Goal: Find specific page/section: Find specific page/section

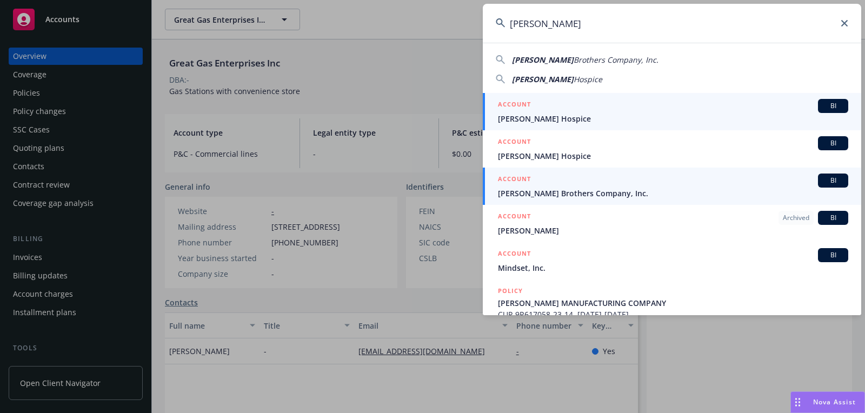
type input "[PERSON_NAME]"
click at [557, 190] on span "[PERSON_NAME] Brothers Company, Inc." at bounding box center [673, 193] width 350 height 11
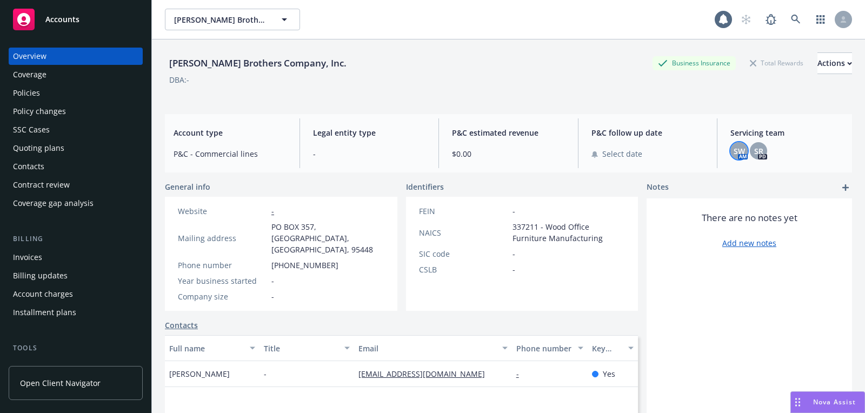
click at [741, 149] on span "SW" at bounding box center [738, 150] width 11 height 11
click at [793, 29] on link at bounding box center [796, 20] width 22 height 22
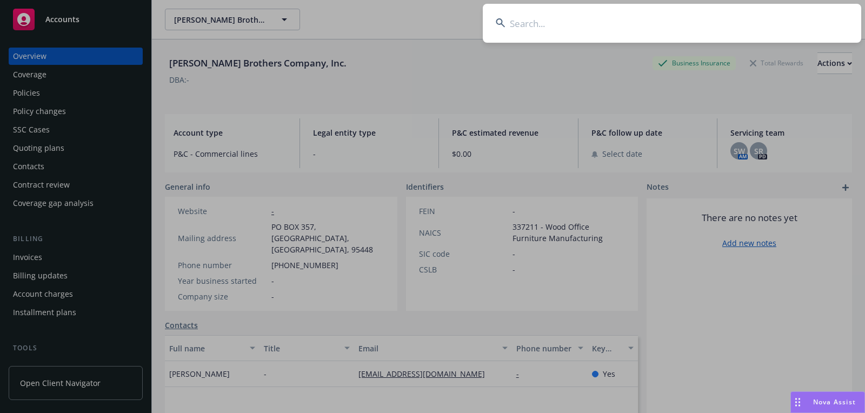
type input "NOT_ALLOWED"
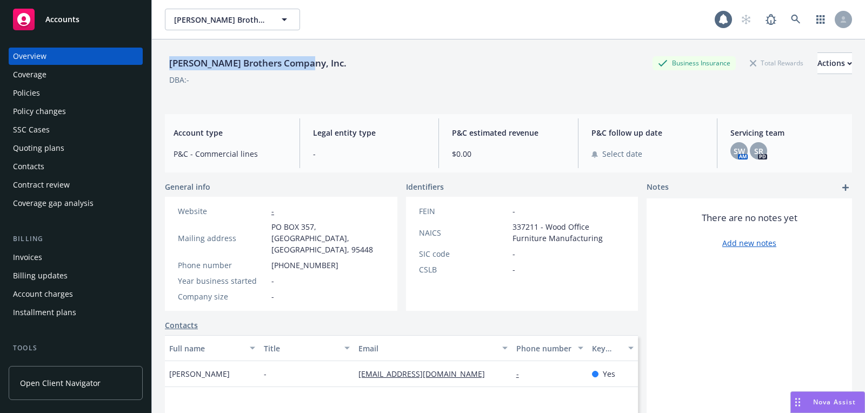
drag, startPoint x: 316, startPoint y: 64, endPoint x: 171, endPoint y: 61, distance: 144.9
click at [171, 61] on div "[PERSON_NAME] Brothers Company, Inc. Business Insurance Total Rewards Actions" at bounding box center [508, 63] width 687 height 22
click at [788, 22] on link at bounding box center [796, 20] width 22 height 22
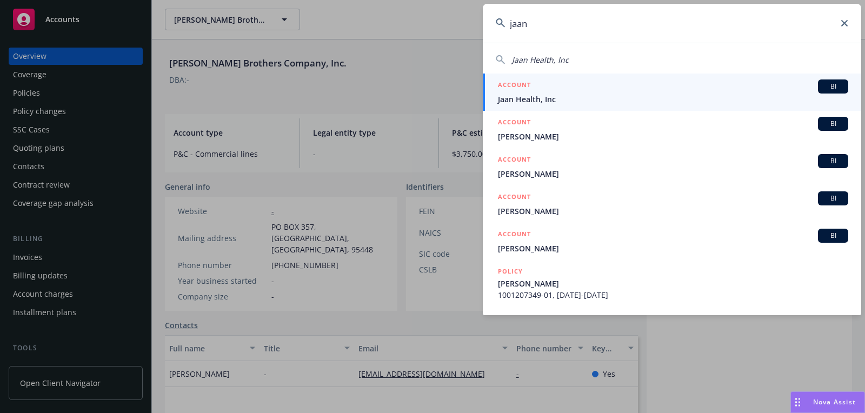
type input "jaan"
click at [678, 97] on span "Jaan Health, Inc" at bounding box center [673, 98] width 350 height 11
